Goal: Download file/media

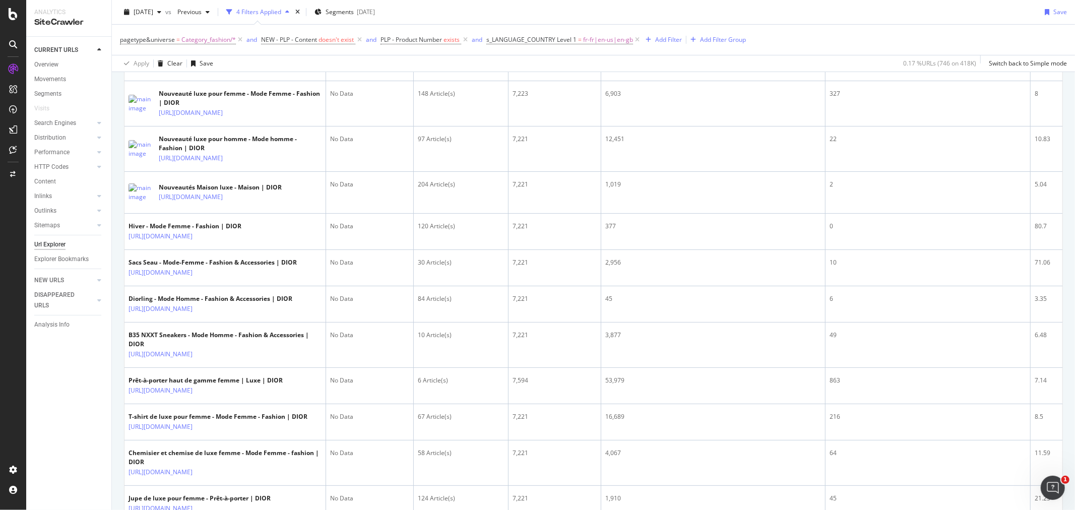
scroll to position [112, 0]
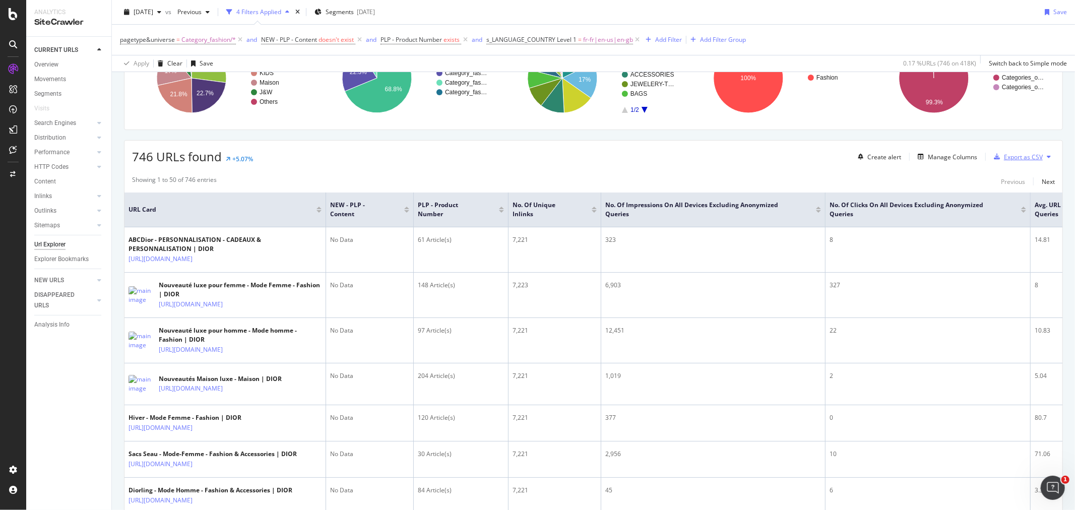
click at [998, 164] on div "Export as CSV" at bounding box center [1016, 156] width 53 height 15
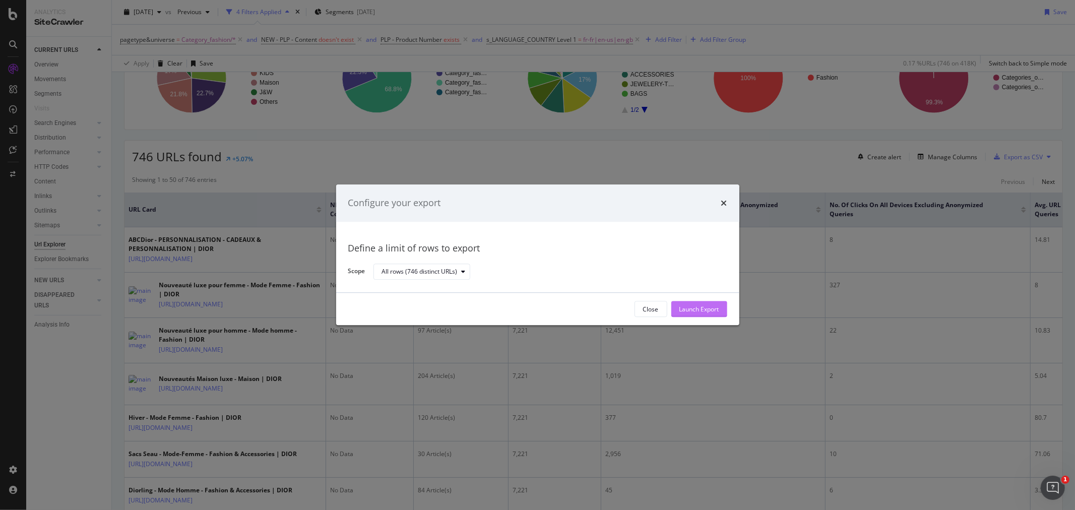
click at [693, 305] on div "Launch Export" at bounding box center [699, 309] width 40 height 9
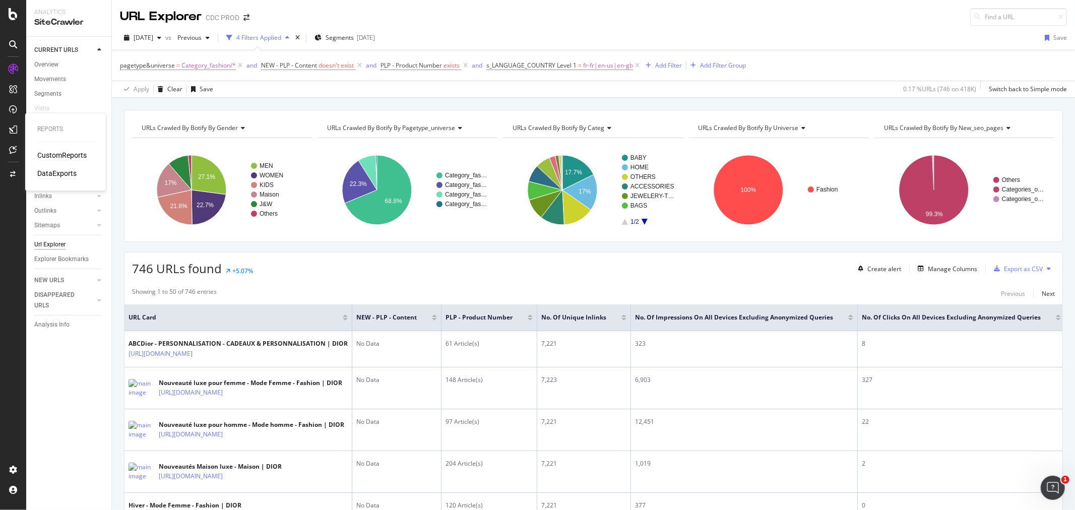
click at [57, 172] on div "DataExports" at bounding box center [56, 174] width 39 height 10
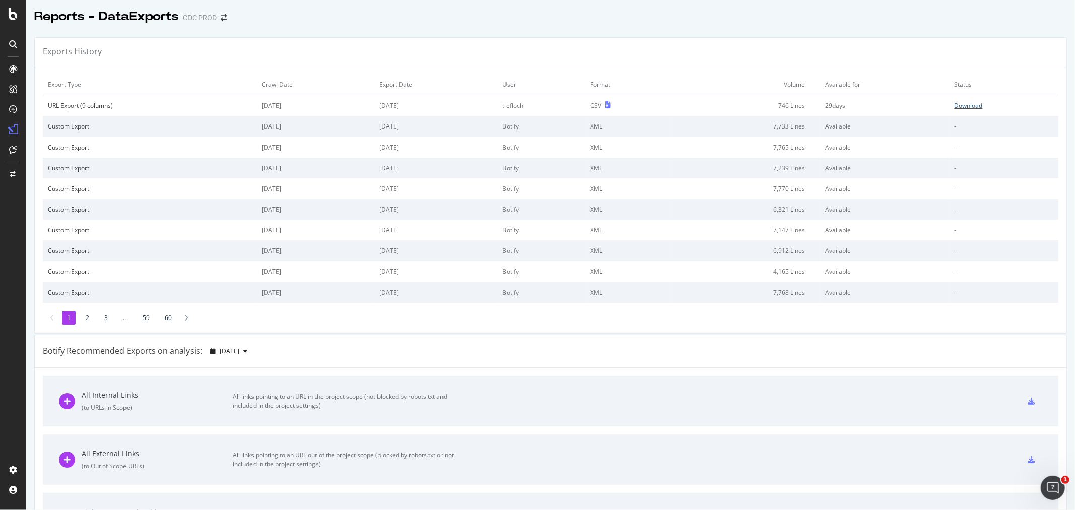
click at [957, 108] on div "Download" at bounding box center [968, 105] width 28 height 9
